Goal: Task Accomplishment & Management: Manage account settings

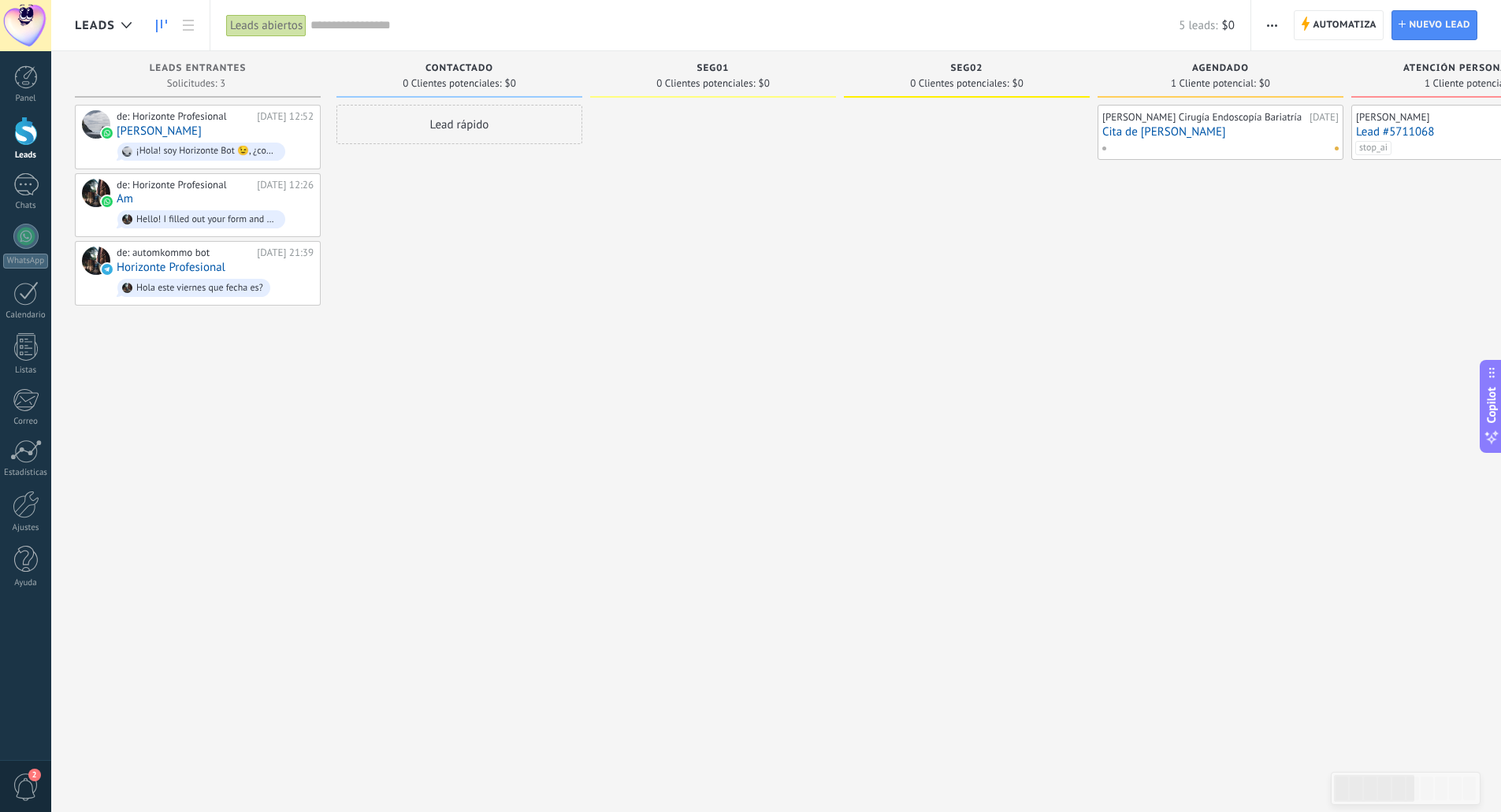
click at [1150, 139] on link "Cita de [PERSON_NAME]" at bounding box center [1221, 132] width 236 height 13
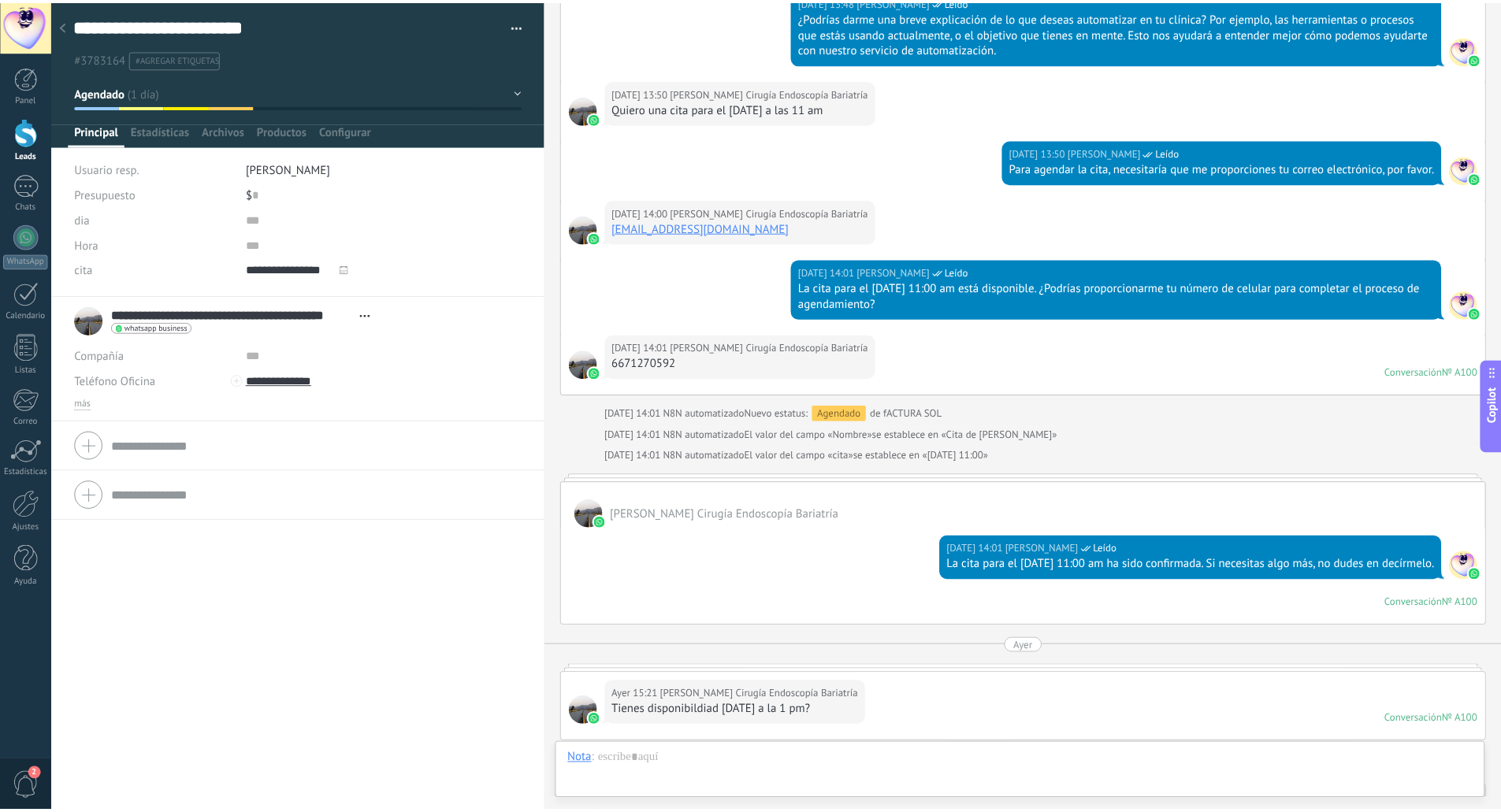
scroll to position [6888, 0]
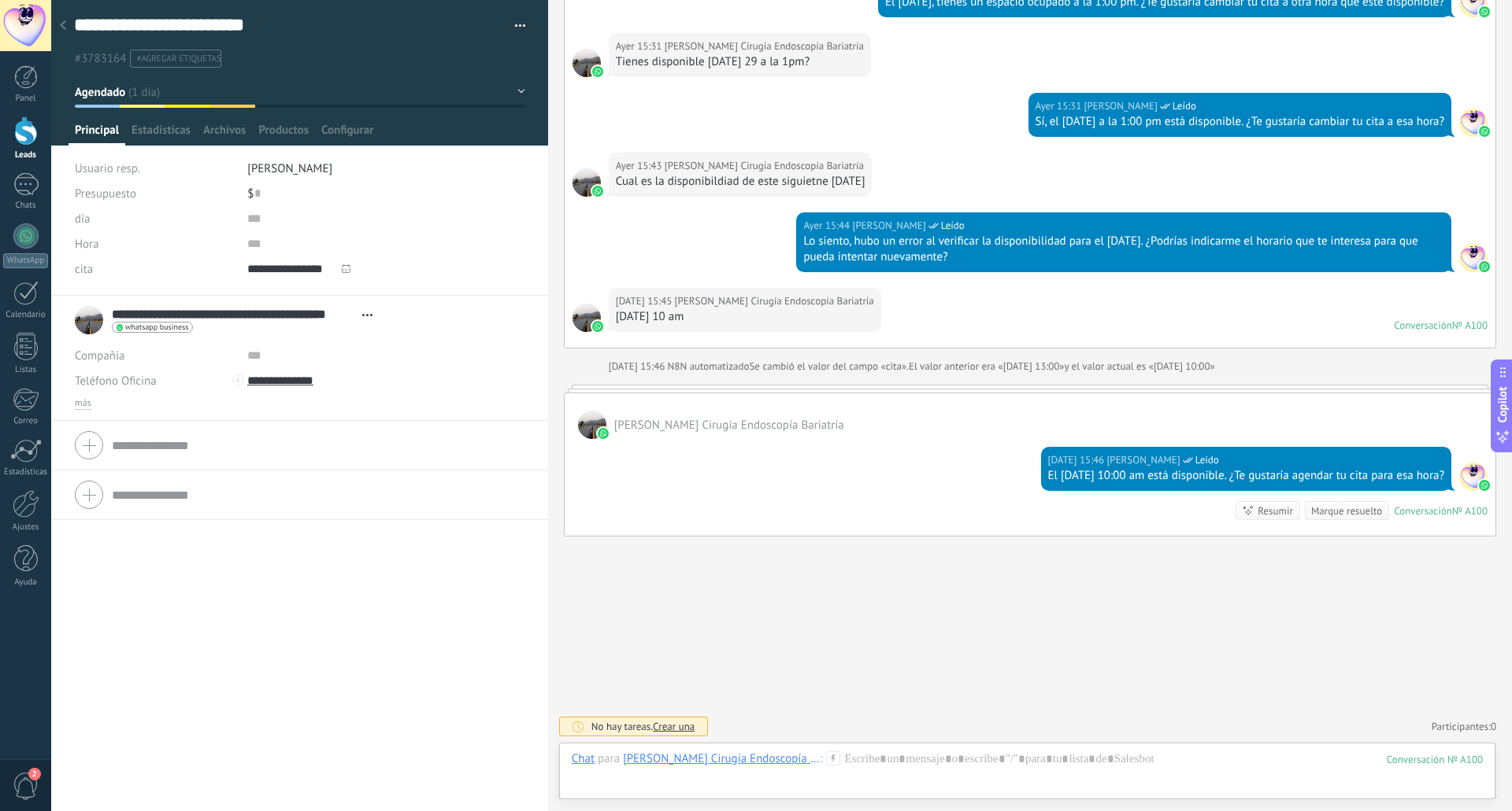
click at [62, 25] on use at bounding box center [63, 25] width 7 height 10
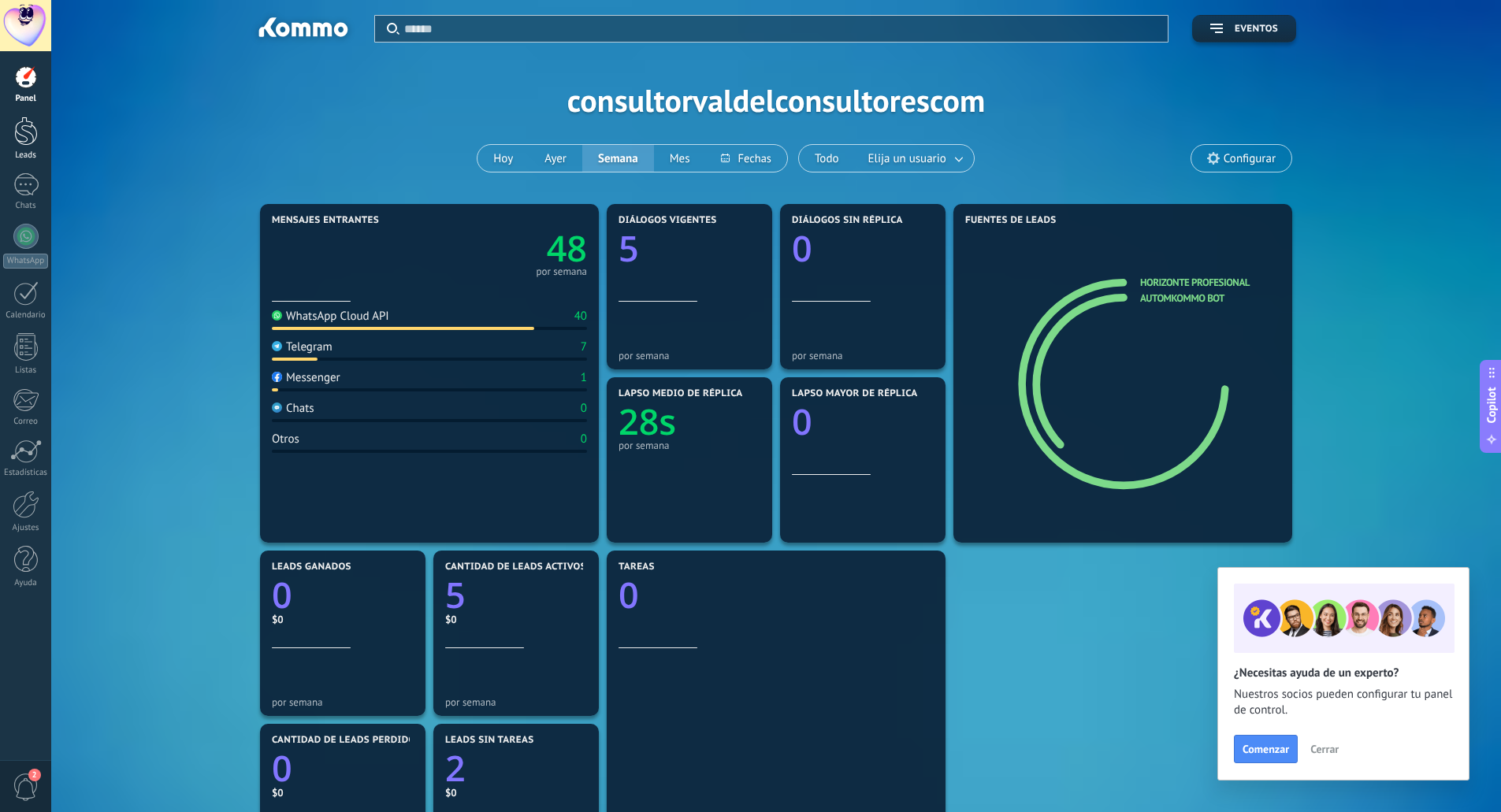
click at [21, 136] on div at bounding box center [25, 131] width 24 height 30
